Goal: Task Accomplishment & Management: Manage account settings

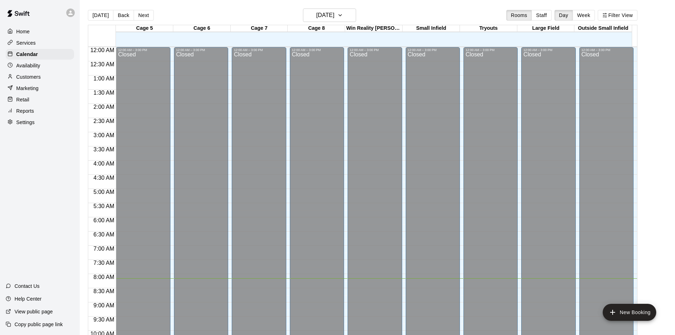
scroll to position [231, 0]
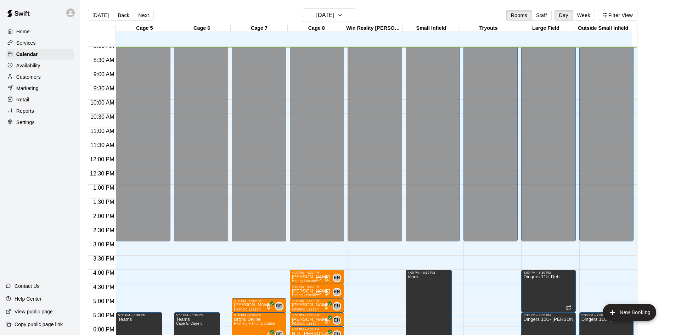
click at [32, 79] on p "Customers" at bounding box center [28, 76] width 24 height 7
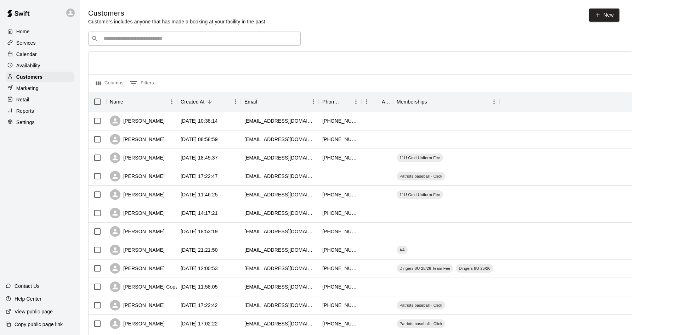
click at [31, 45] on p "Services" at bounding box center [25, 42] width 19 height 7
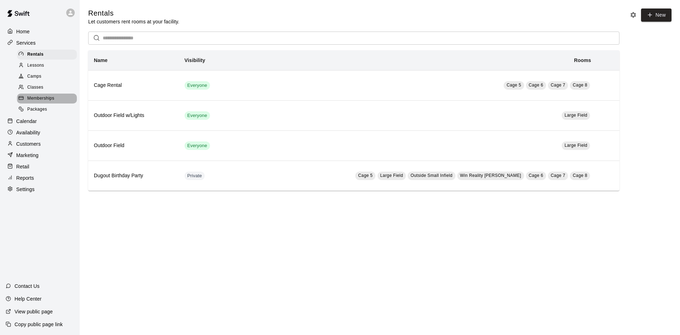
click at [42, 100] on span "Memberships" at bounding box center [40, 98] width 27 height 7
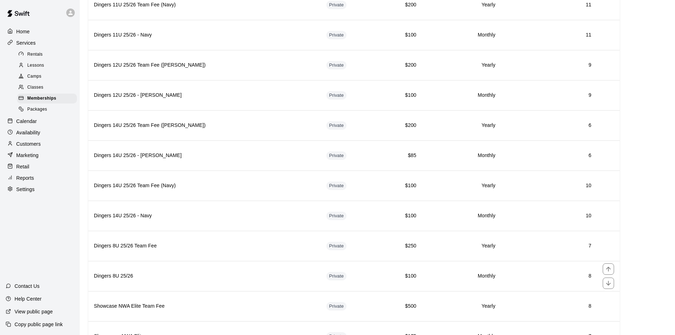
scroll to position [1169, 0]
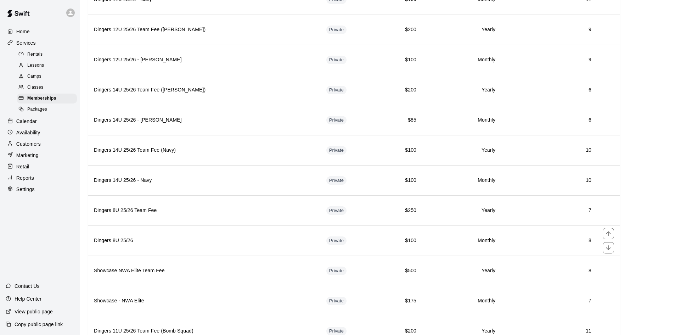
click at [334, 244] on td "Private" at bounding box center [349, 240] width 59 height 30
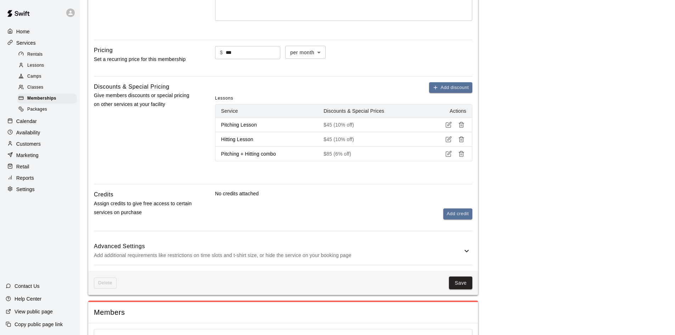
scroll to position [425, 0]
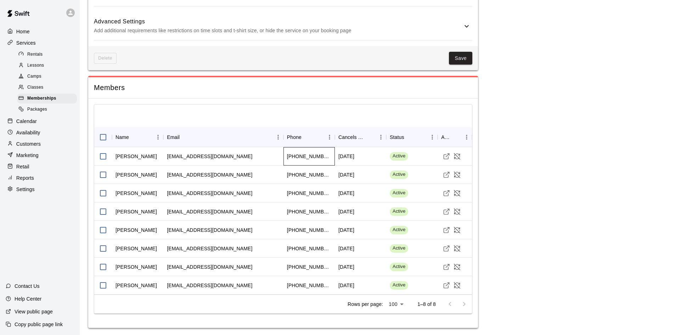
drag, startPoint x: 312, startPoint y: 158, endPoint x: 320, endPoint y: 157, distance: 8.6
click at [312, 158] on div "[PHONE_NUMBER]" at bounding box center [309, 156] width 44 height 7
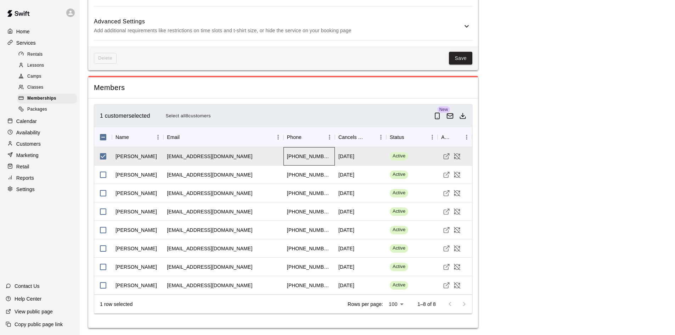
click at [320, 157] on div "[PHONE_NUMBER]" at bounding box center [309, 156] width 44 height 7
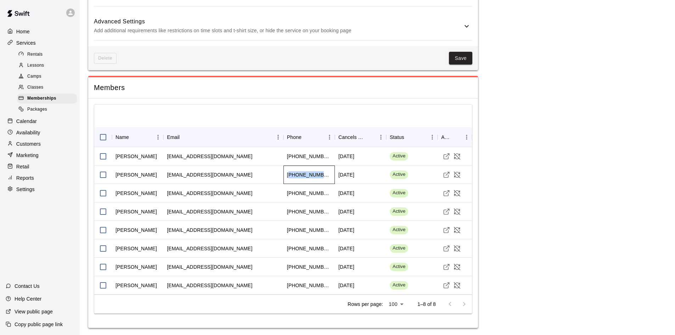
drag, startPoint x: 323, startPoint y: 175, endPoint x: 290, endPoint y: 176, distance: 32.6
click at [290, 176] on div "[PHONE_NUMBER]" at bounding box center [308, 174] width 51 height 18
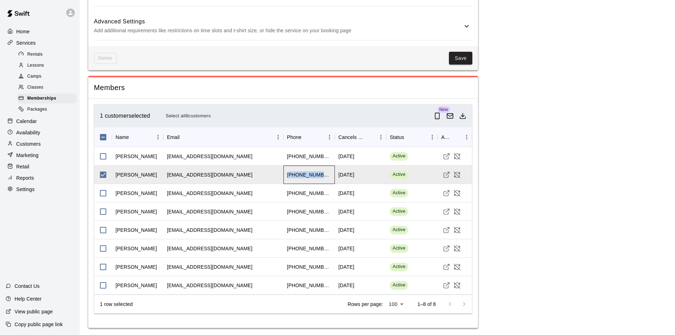
copy div "14792362976"
drag, startPoint x: 320, startPoint y: 156, endPoint x: 294, endPoint y: 161, distance: 27.4
click at [294, 161] on div "[PHONE_NUMBER]" at bounding box center [308, 156] width 51 height 18
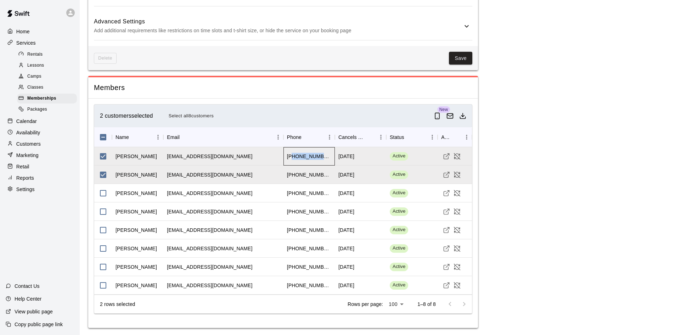
copy div "4792330301"
drag, startPoint x: 328, startPoint y: 194, endPoint x: 292, endPoint y: 197, distance: 35.9
click at [292, 197] on div "[PHONE_NUMBER]" at bounding box center [308, 193] width 51 height 18
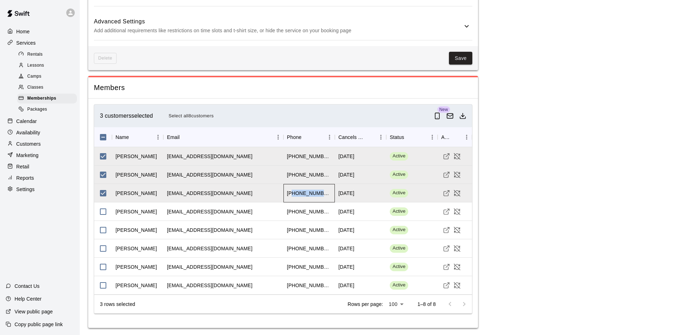
copy div "4796448750"
drag, startPoint x: 325, startPoint y: 209, endPoint x: 293, endPoint y: 214, distance: 32.6
click at [293, 214] on div "[PHONE_NUMBER]" at bounding box center [308, 211] width 51 height 18
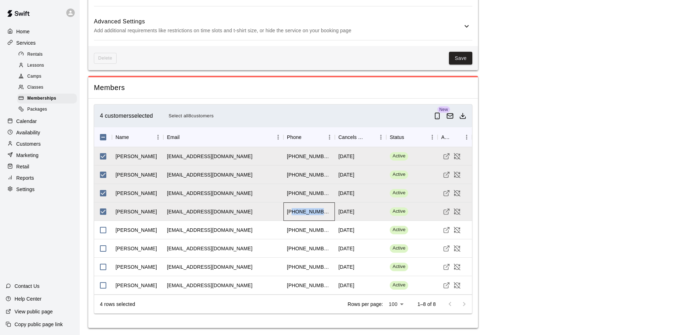
copy div "4794190390"
drag, startPoint x: 321, startPoint y: 283, endPoint x: 292, endPoint y: 285, distance: 28.8
click at [292, 285] on div "[PHONE_NUMBER]" at bounding box center [308, 285] width 51 height 18
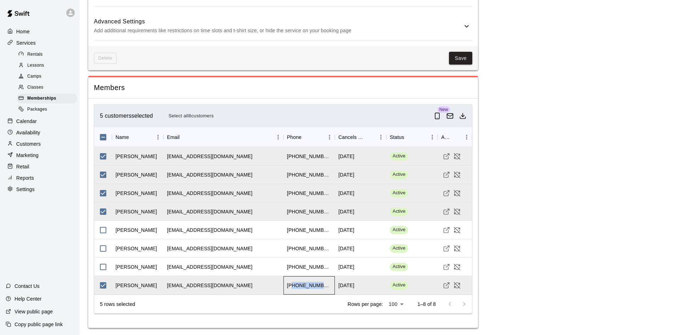
copy div "9186931974"
drag, startPoint x: 325, startPoint y: 268, endPoint x: 293, endPoint y: 267, distance: 31.9
click at [293, 267] on div "[PHONE_NUMBER]" at bounding box center [308, 266] width 51 height 18
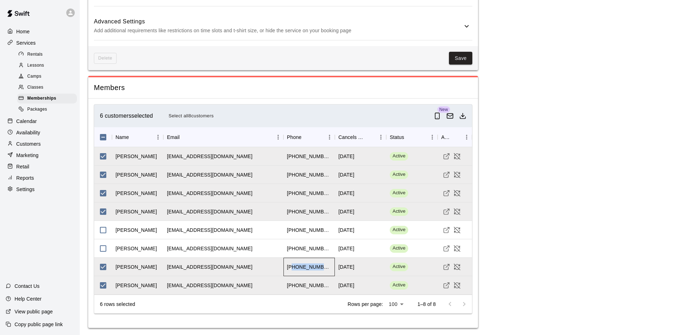
copy div "4797894131"
drag, startPoint x: 321, startPoint y: 248, endPoint x: 294, endPoint y: 249, distance: 27.3
click at [294, 249] on div "[PHONE_NUMBER]" at bounding box center [308, 248] width 51 height 18
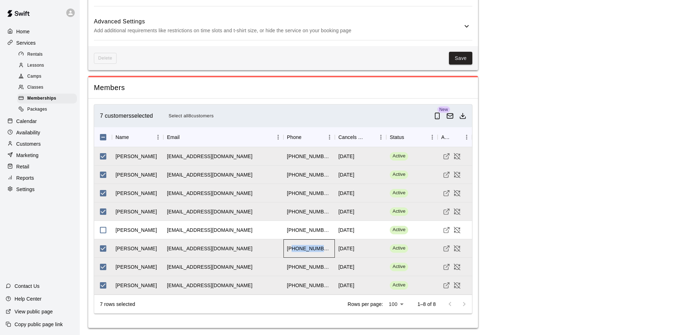
copy div "4793661232"
drag, startPoint x: 324, startPoint y: 231, endPoint x: 294, endPoint y: 233, distance: 30.5
click at [294, 233] on div "[PHONE_NUMBER]" at bounding box center [308, 230] width 51 height 18
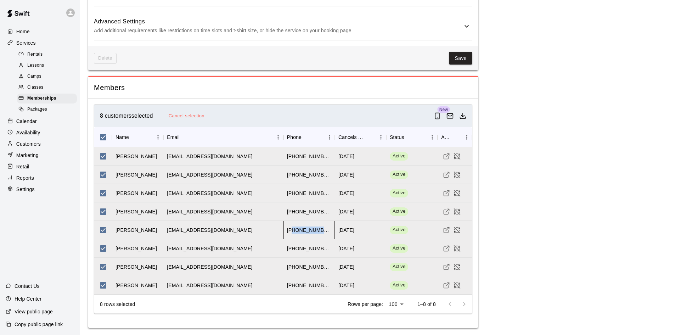
copy div "4792633762"
drag, startPoint x: 566, startPoint y: 159, endPoint x: 492, endPoint y: 164, distance: 74.1
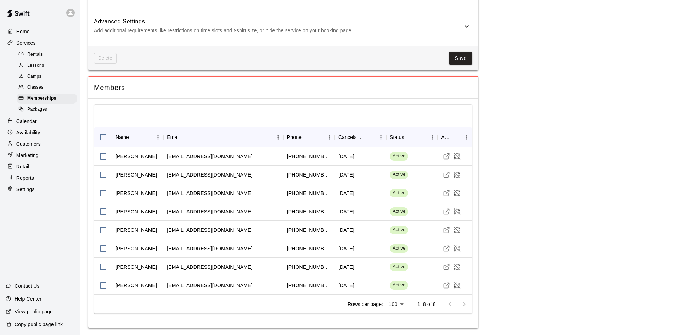
scroll to position [426, 0]
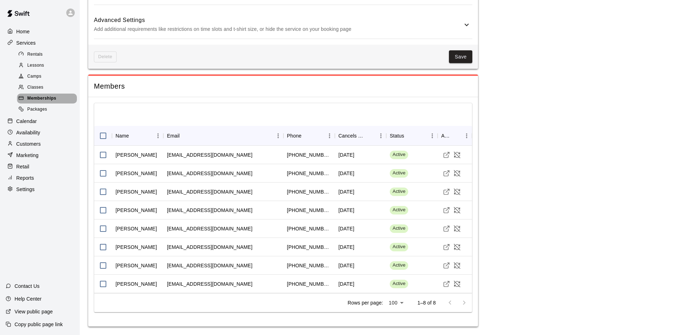
click at [58, 98] on div "Memberships" at bounding box center [47, 98] width 60 height 10
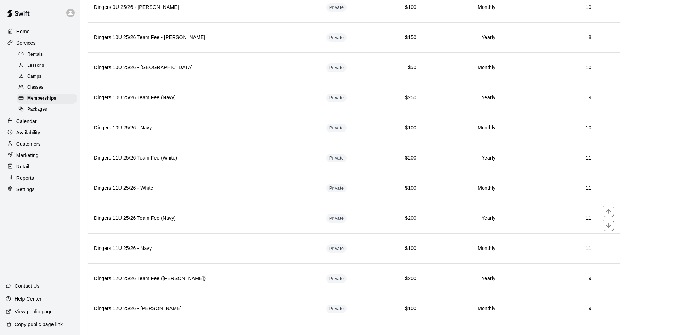
scroll to position [1169, 0]
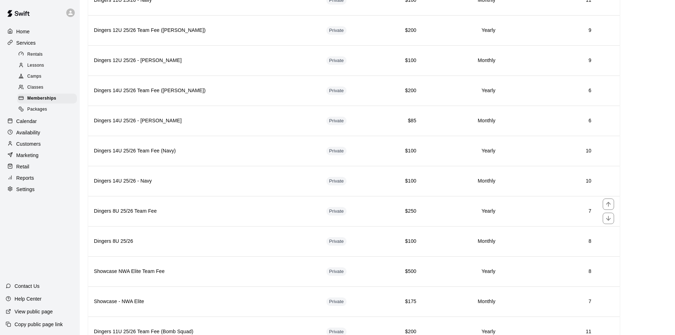
click at [238, 212] on h6 "Dingers 8U 25/26 Team Fee" at bounding box center [204, 211] width 221 height 8
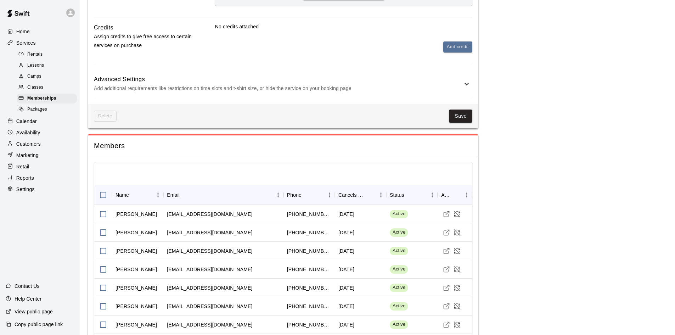
scroll to position [377, 0]
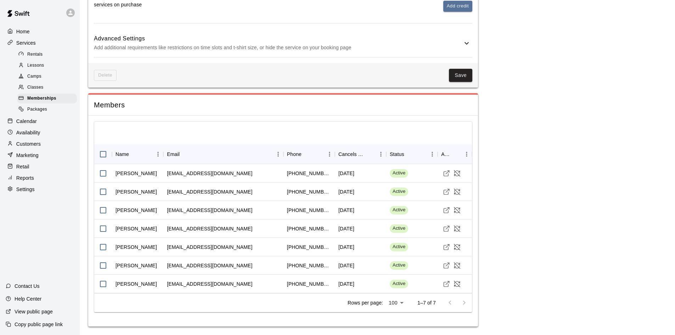
click at [39, 97] on div "Memberships" at bounding box center [47, 98] width 60 height 10
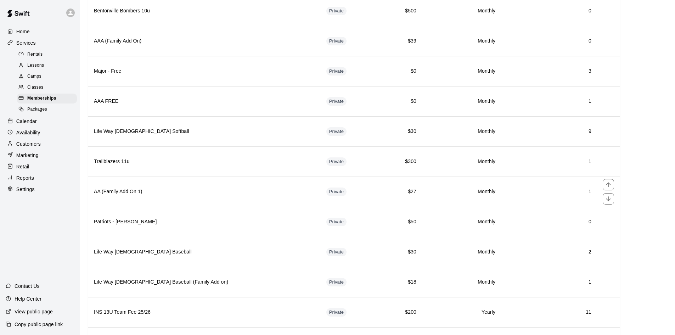
scroll to position [673, 0]
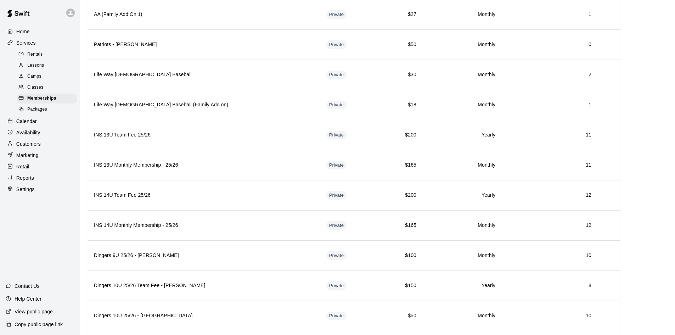
drag, startPoint x: 44, startPoint y: 149, endPoint x: 49, endPoint y: 144, distance: 7.3
click at [44, 149] on div "Customers" at bounding box center [40, 143] width 68 height 11
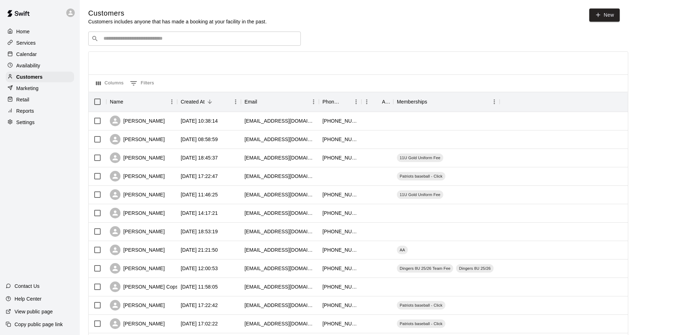
click at [146, 46] on div "​ ​" at bounding box center [194, 39] width 212 height 14
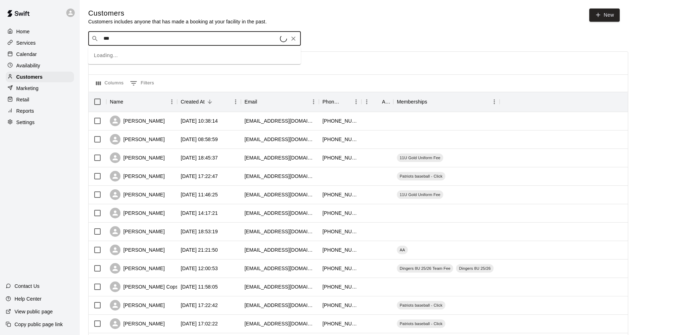
type input "****"
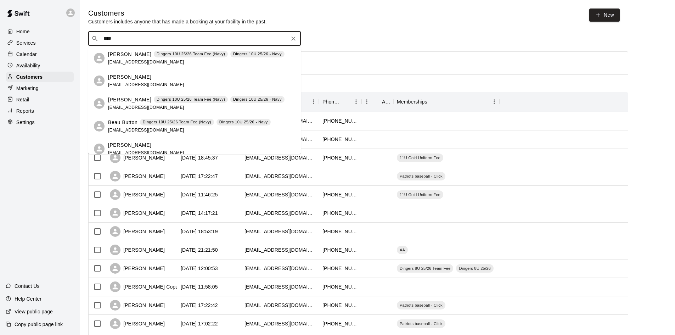
click at [143, 77] on p "[PERSON_NAME]" at bounding box center [129, 76] width 43 height 7
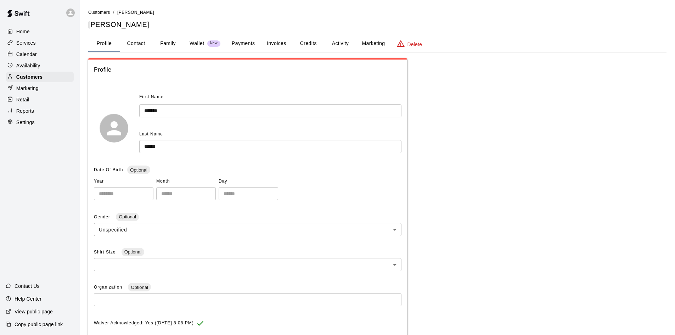
click at [355, 42] on button "Activity" at bounding box center [340, 43] width 32 height 17
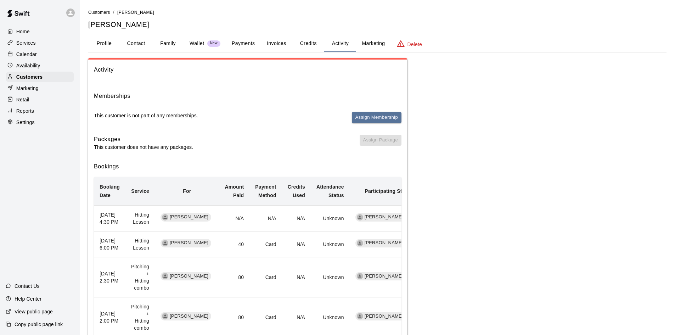
click at [161, 43] on button "Family" at bounding box center [168, 43] width 32 height 17
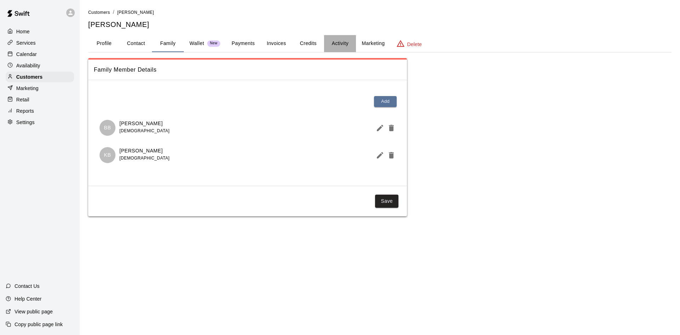
click at [343, 44] on button "Activity" at bounding box center [340, 43] width 32 height 17
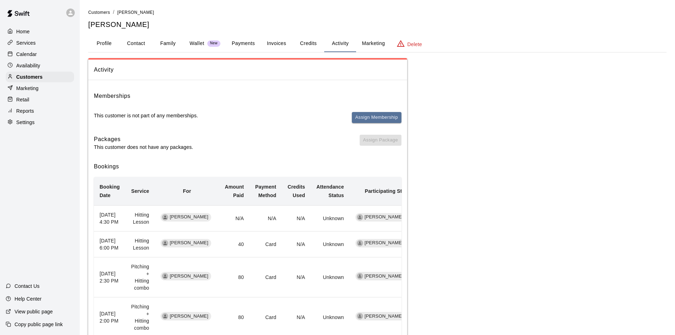
click at [37, 77] on p "Customers" at bounding box center [29, 76] width 26 height 7
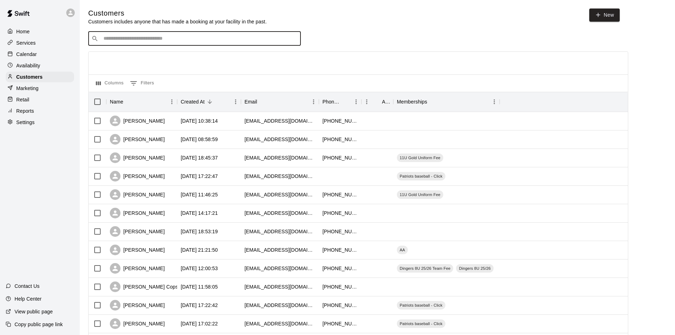
click at [148, 42] on input "Search customers by name or email" at bounding box center [199, 38] width 196 height 7
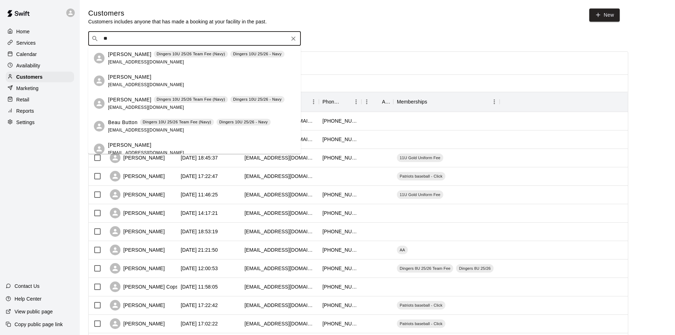
type input "***"
click at [185, 80] on div "[PERSON_NAME] [EMAIL_ADDRESS][DOMAIN_NAME]" at bounding box center [201, 80] width 187 height 15
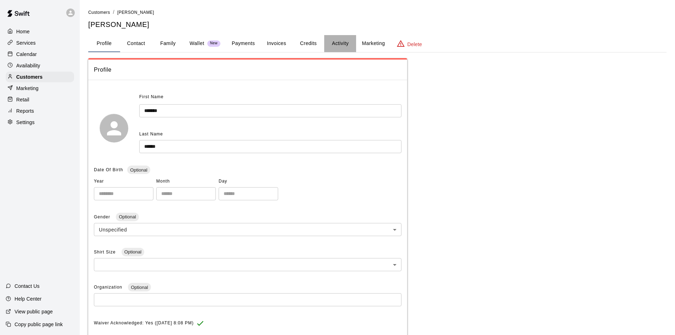
click at [340, 41] on button "Activity" at bounding box center [340, 43] width 32 height 17
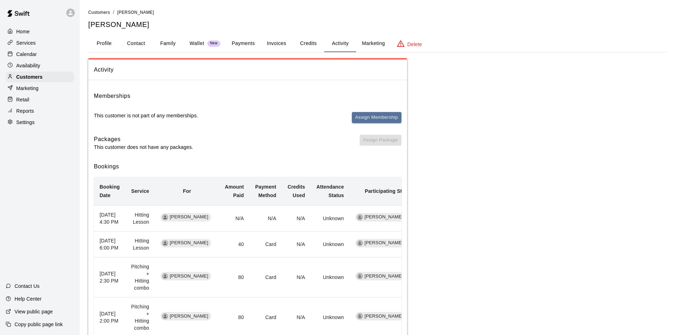
click at [33, 79] on p "Customers" at bounding box center [29, 76] width 26 height 7
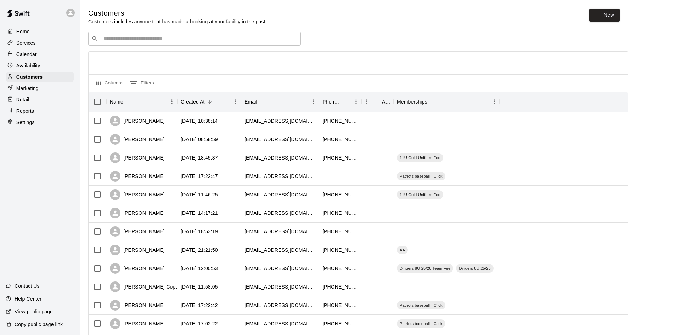
click at [185, 40] on input "Search customers by name or email" at bounding box center [199, 38] width 196 height 7
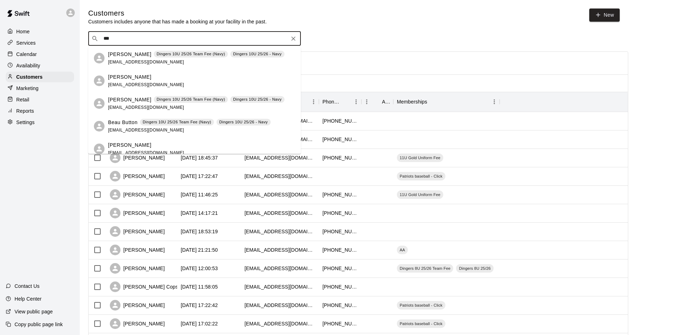
type input "****"
click at [154, 76] on div "[PERSON_NAME]" at bounding box center [146, 76] width 76 height 7
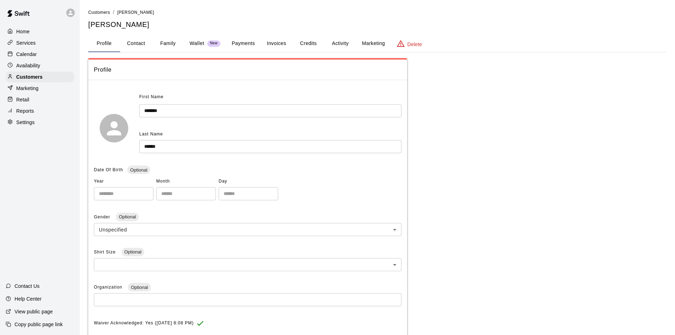
click at [460, 218] on div "**********" at bounding box center [377, 257] width 578 height 399
click at [145, 41] on button "Contact" at bounding box center [136, 43] width 32 height 17
select select "**"
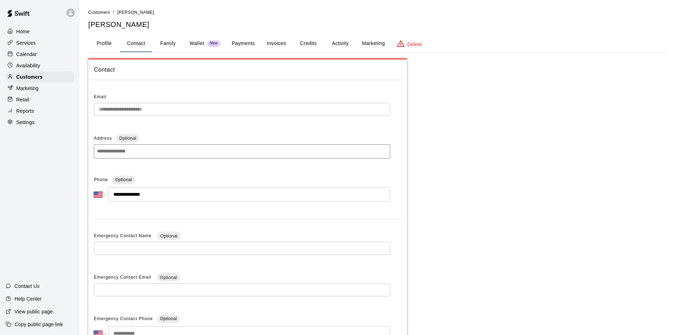
click at [40, 77] on p "Customers" at bounding box center [29, 76] width 26 height 7
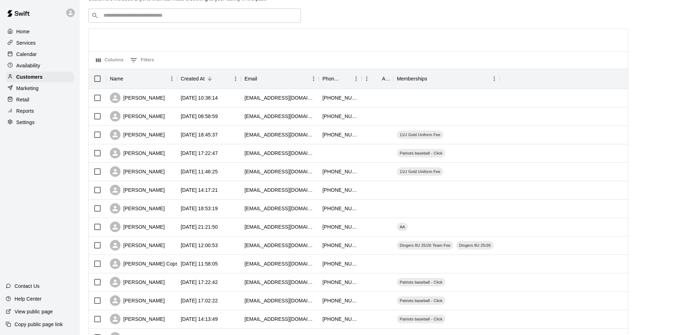
scroll to position [35, 0]
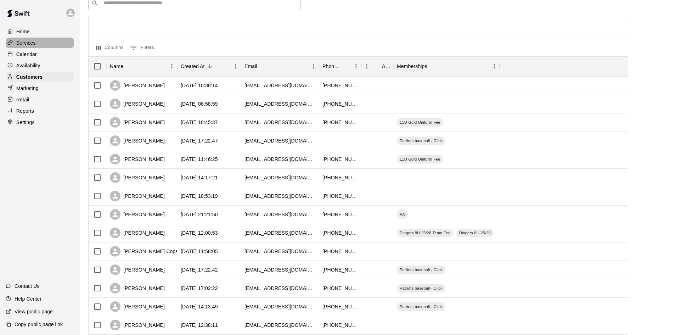
click at [25, 42] on p "Services" at bounding box center [25, 42] width 19 height 7
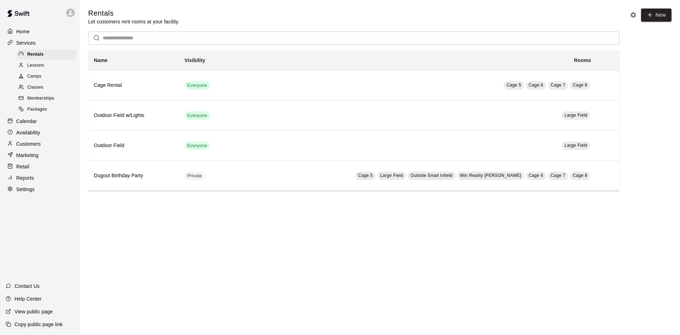
click at [34, 101] on span "Memberships" at bounding box center [40, 98] width 27 height 7
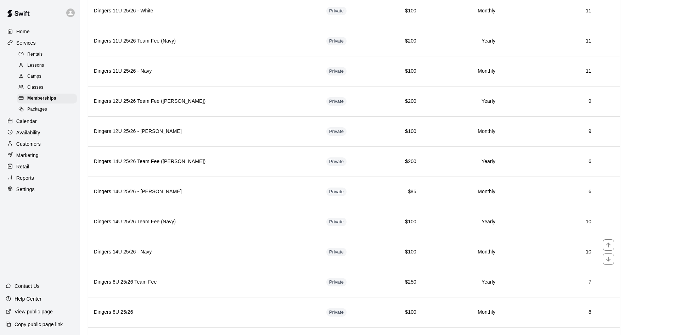
scroll to position [1310, 0]
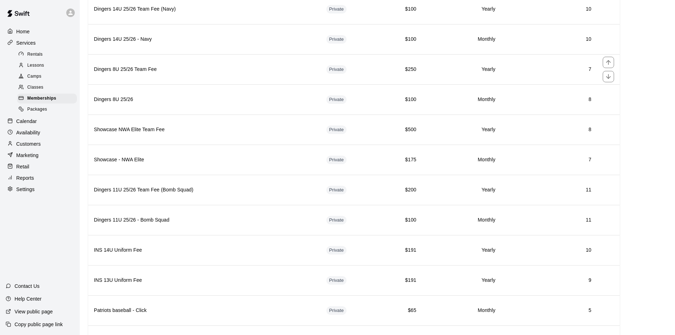
click at [264, 84] on th "Dingers 8U 25/26 Team Fee" at bounding box center [204, 69] width 232 height 30
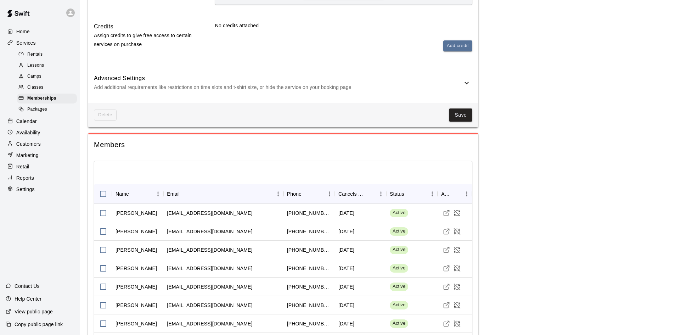
scroll to position [377, 0]
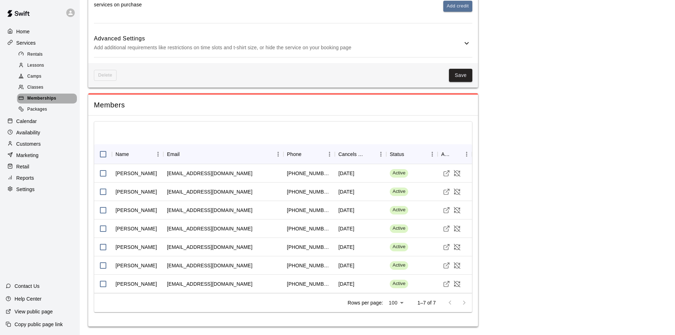
click at [51, 97] on div "Memberships" at bounding box center [47, 98] width 60 height 10
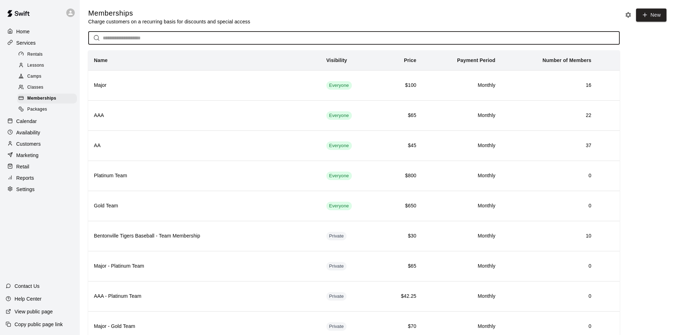
click at [145, 40] on input "text" at bounding box center [361, 38] width 517 height 13
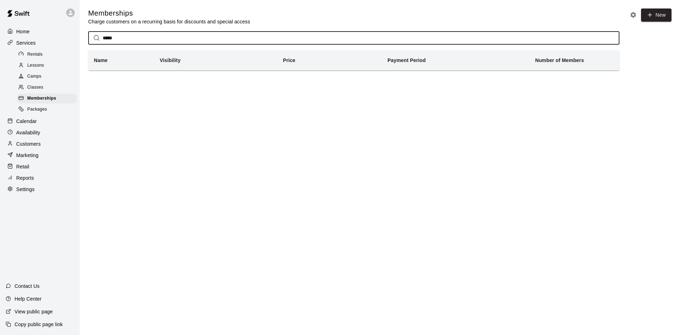
type input "*****"
click at [24, 145] on p "Customers" at bounding box center [28, 143] width 24 height 7
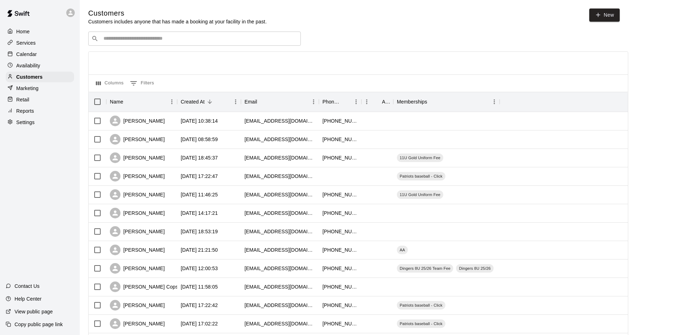
click at [128, 41] on input "Search customers by name or email" at bounding box center [199, 38] width 196 height 7
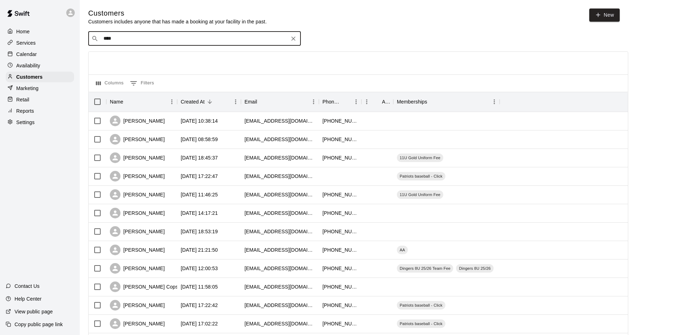
type input "*****"
click at [129, 57] on p "[PERSON_NAME]" at bounding box center [129, 54] width 43 height 7
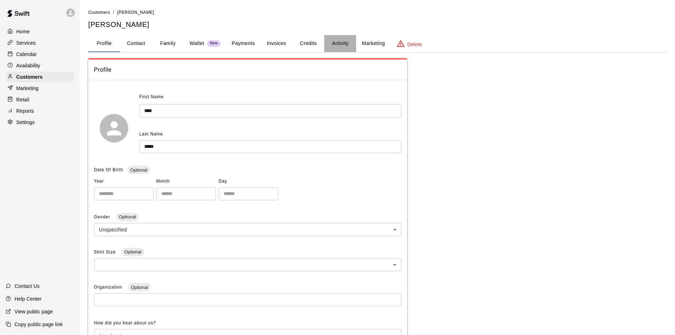
click at [340, 42] on button "Activity" at bounding box center [340, 43] width 32 height 17
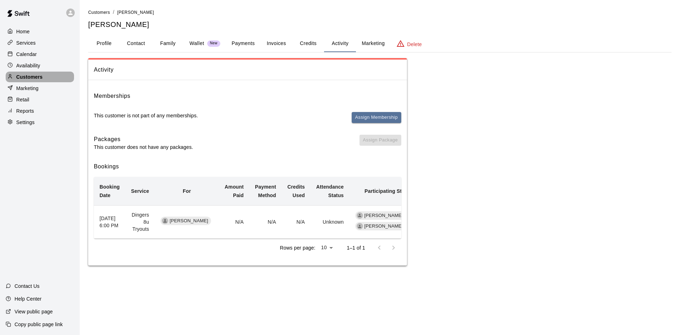
click at [30, 79] on p "Customers" at bounding box center [29, 76] width 26 height 7
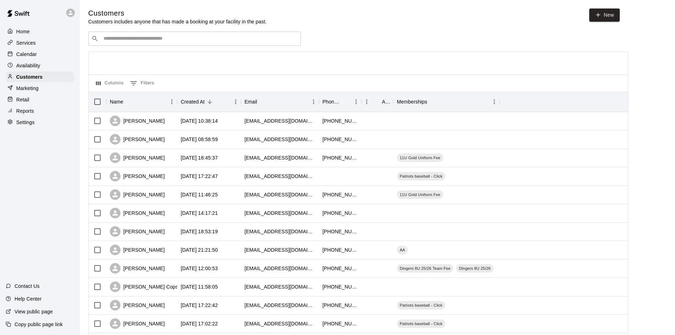
click at [179, 45] on div "​ ​" at bounding box center [194, 39] width 212 height 14
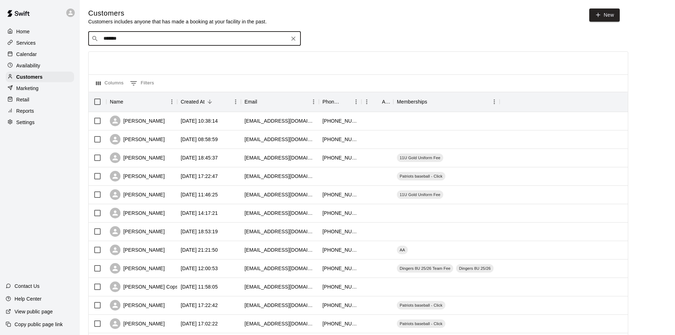
type input "*******"
click at [133, 78] on p "[PERSON_NAME]" at bounding box center [129, 76] width 43 height 7
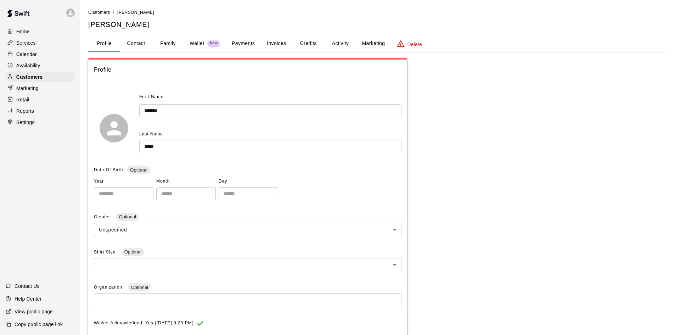
click at [339, 39] on button "Activity" at bounding box center [340, 43] width 32 height 17
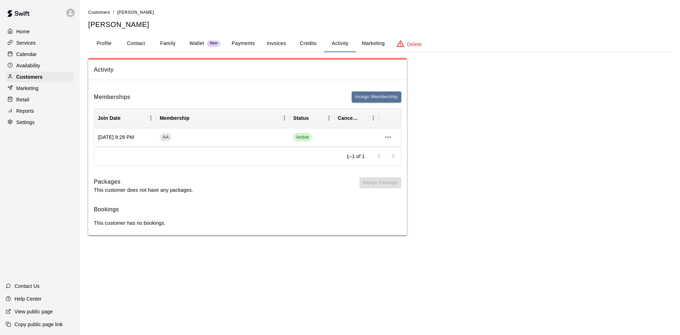
click at [168, 44] on button "Family" at bounding box center [168, 43] width 32 height 17
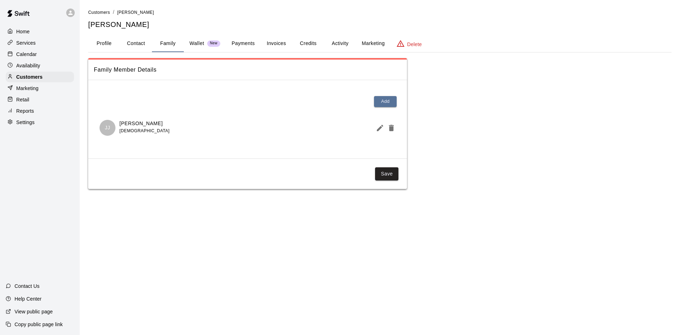
click at [335, 46] on button "Activity" at bounding box center [340, 43] width 32 height 17
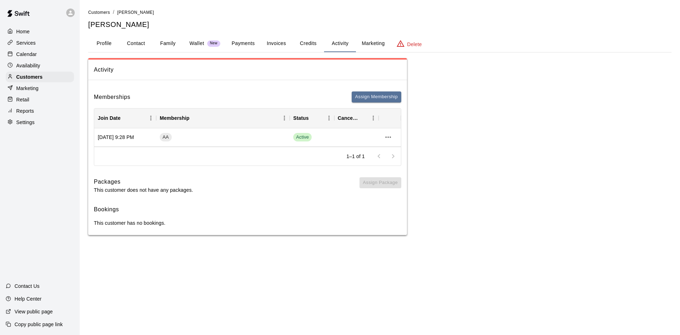
click at [509, 125] on div "Activity Memberships Assign Membership Join Date Membership Status Cancel Date …" at bounding box center [379, 146] width 583 height 177
drag, startPoint x: 137, startPoint y: 25, endPoint x: 84, endPoint y: 22, distance: 53.2
click at [84, 22] on div "Customers / [PERSON_NAME] [PERSON_NAME] Profile Contact Family Wallet New Payme…" at bounding box center [380, 121] width 595 height 226
copy h5 "[PERSON_NAME]"
click at [579, 138] on div "Activity Memberships Assign Membership Join Date Membership Status Cancel Date …" at bounding box center [379, 146] width 583 height 177
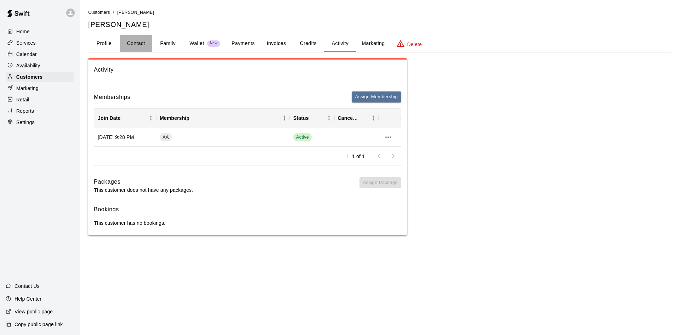
click at [140, 47] on button "Contact" at bounding box center [136, 43] width 32 height 17
select select "**"
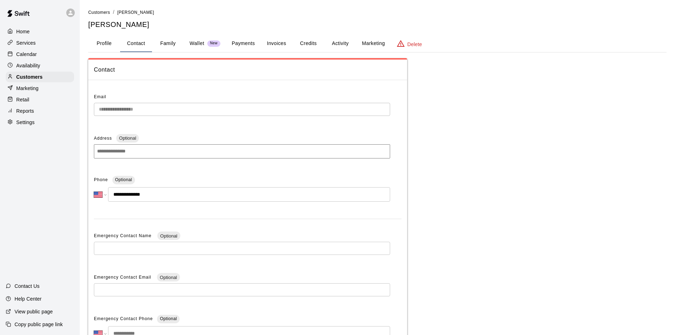
click at [468, 137] on div "**********" at bounding box center [377, 224] width 578 height 332
click at [346, 35] on button "Activity" at bounding box center [340, 43] width 32 height 17
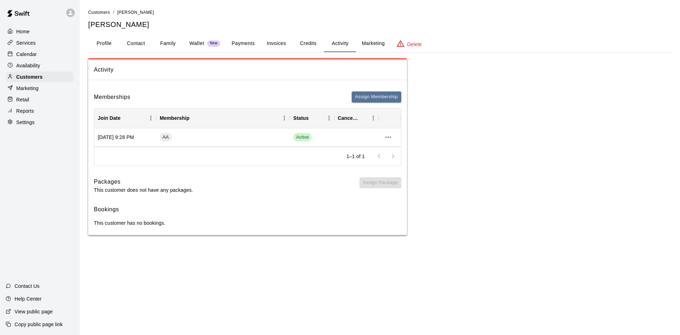
click at [345, 46] on button "Activity" at bounding box center [340, 43] width 32 height 17
click at [587, 153] on div "Activity Memberships Assign Membership Join Date Membership Status Cancel Date …" at bounding box center [379, 146] width 583 height 177
click at [168, 41] on button "Family" at bounding box center [168, 43] width 32 height 17
